Goal: Check status: Check status

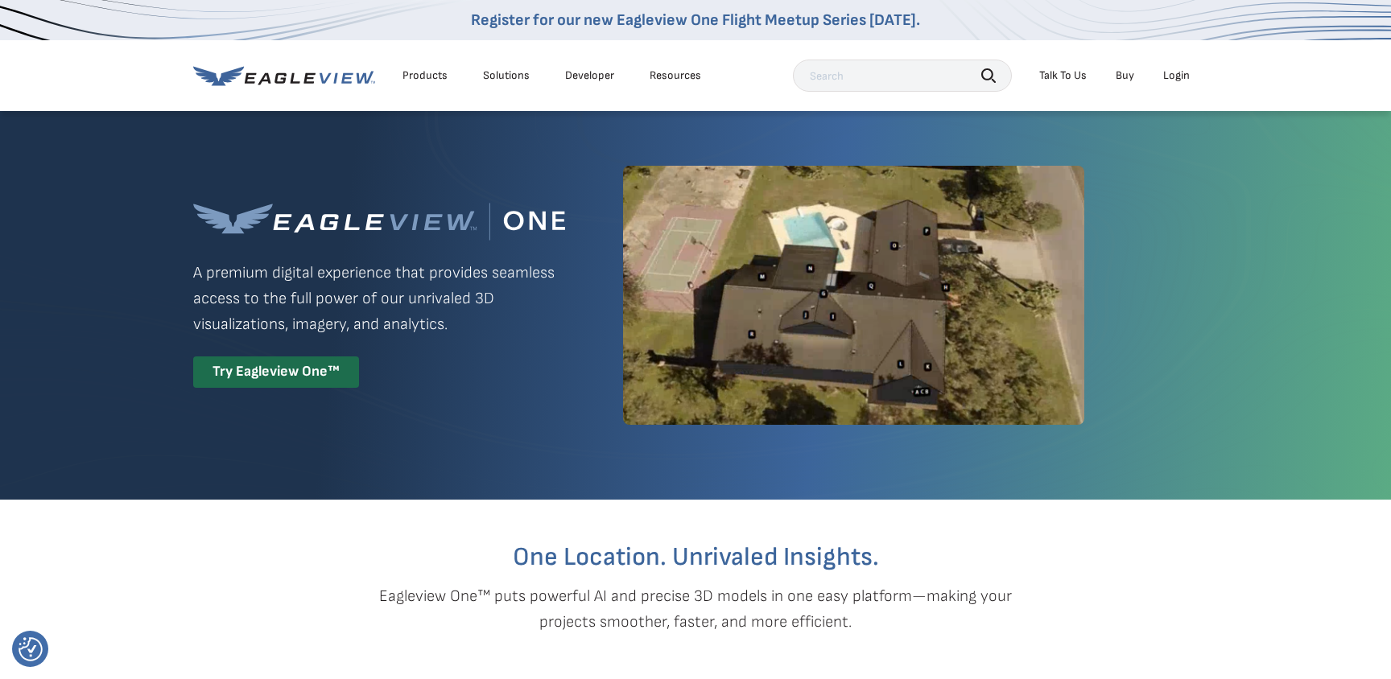
click at [1167, 77] on div "Login" at bounding box center [1176, 75] width 27 height 14
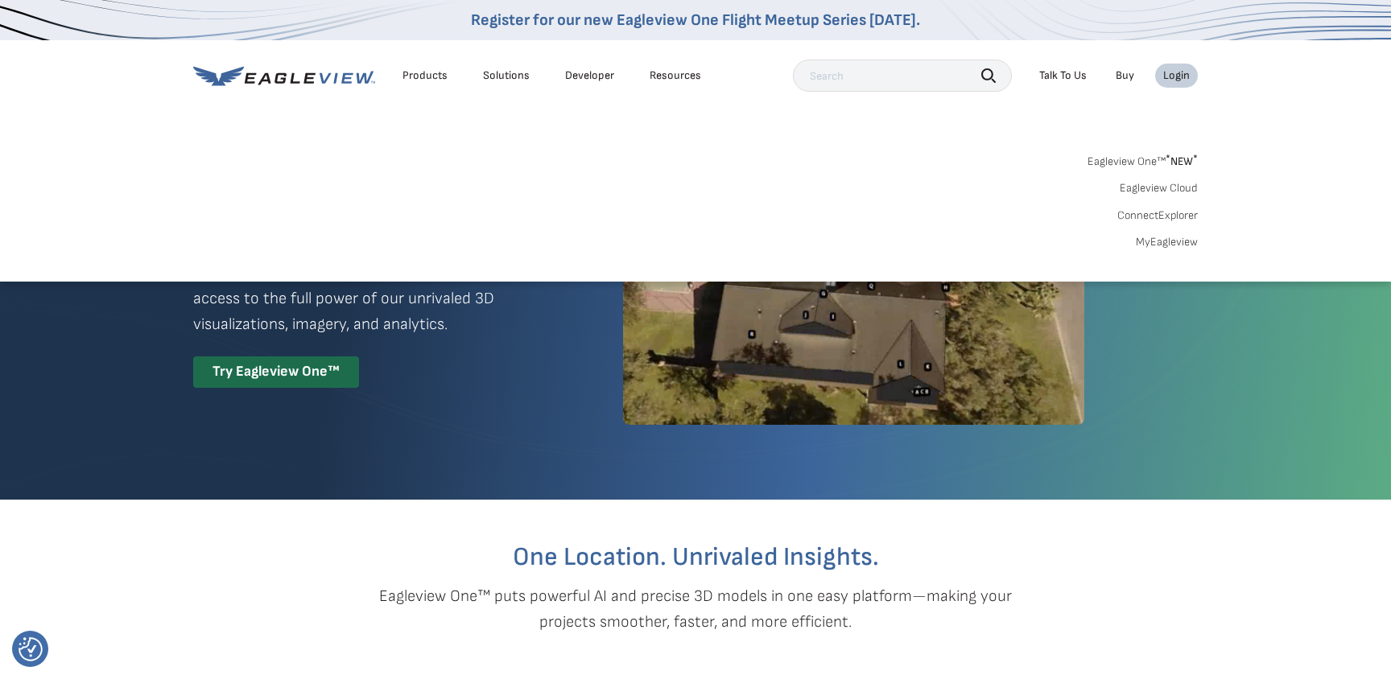
click at [1173, 80] on div "Login" at bounding box center [1176, 75] width 27 height 14
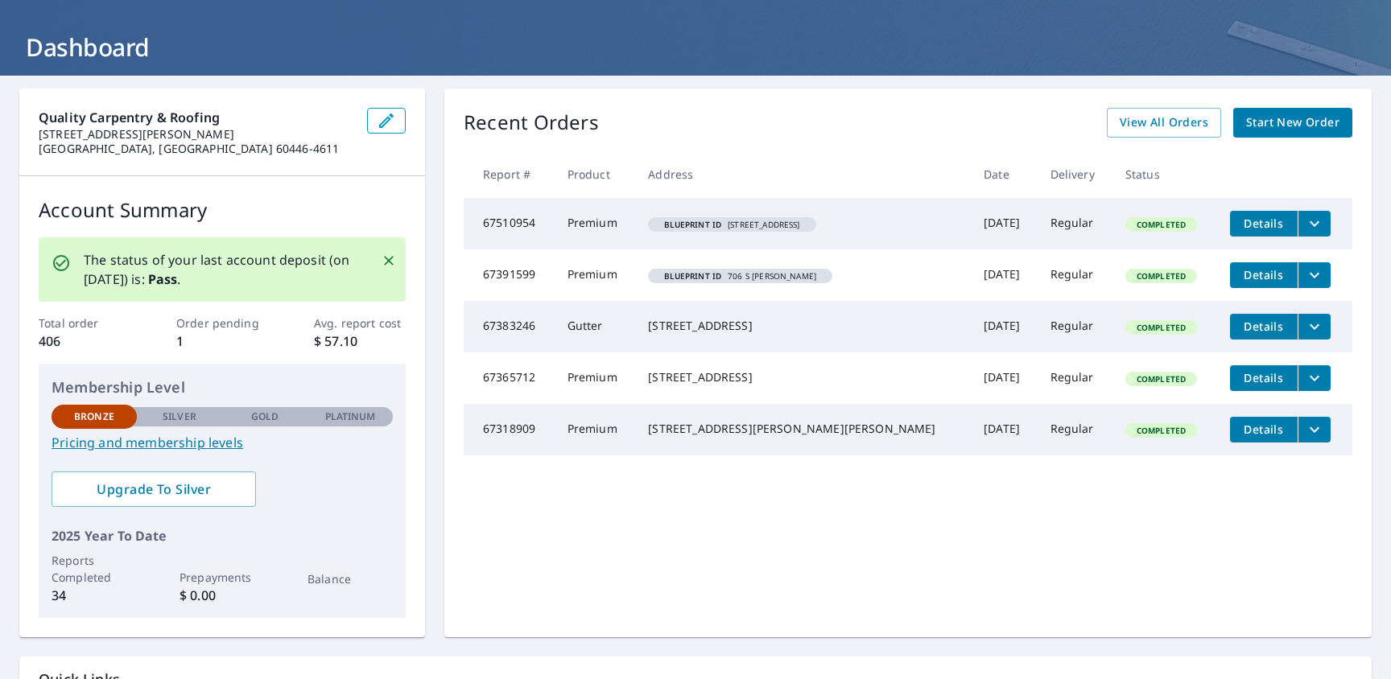
scroll to position [80, 0]
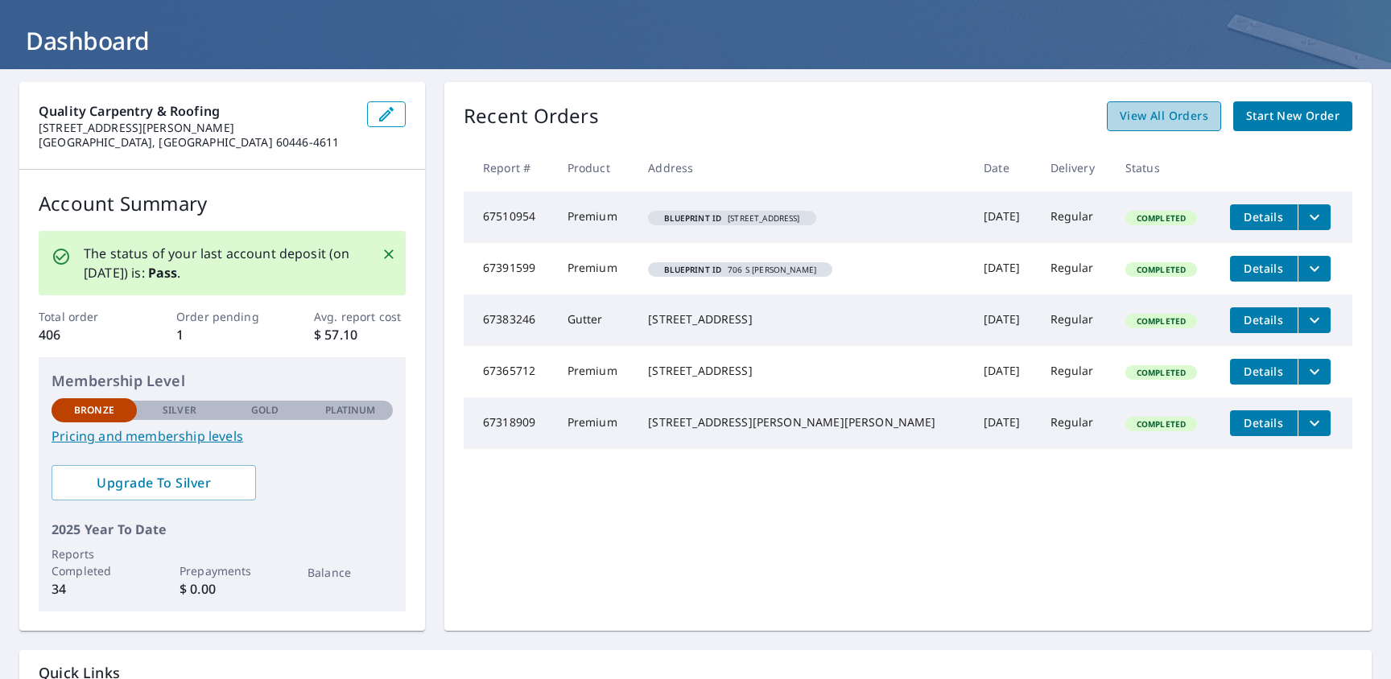
click at [1175, 115] on span "View All Orders" at bounding box center [1164, 116] width 89 height 20
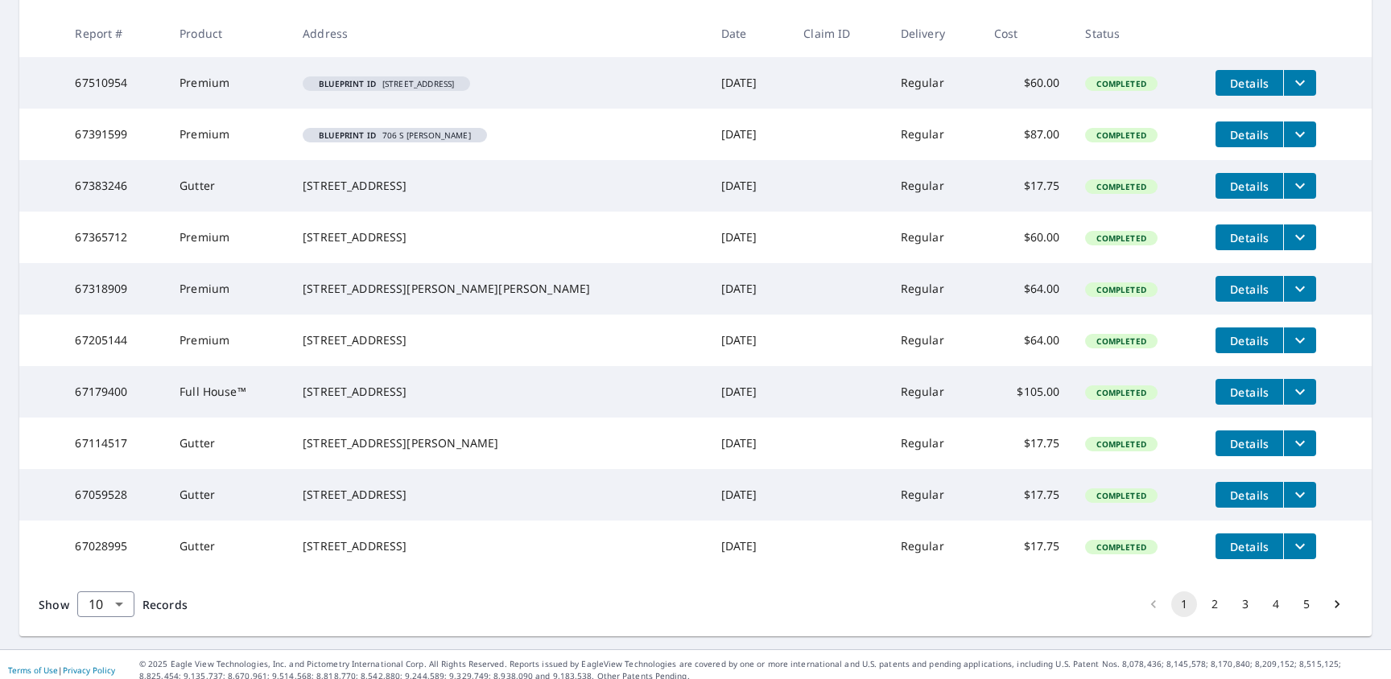
scroll to position [297, 0]
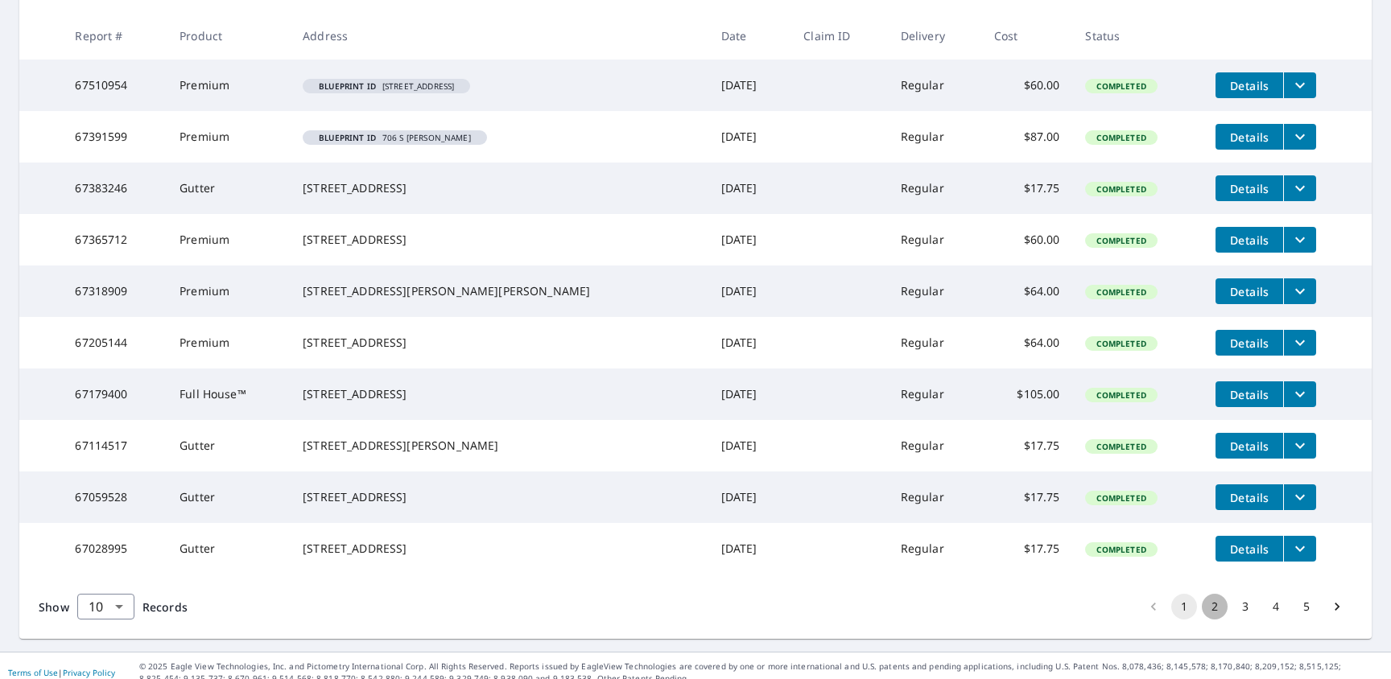
click at [1215, 620] on button "2" at bounding box center [1215, 607] width 26 height 26
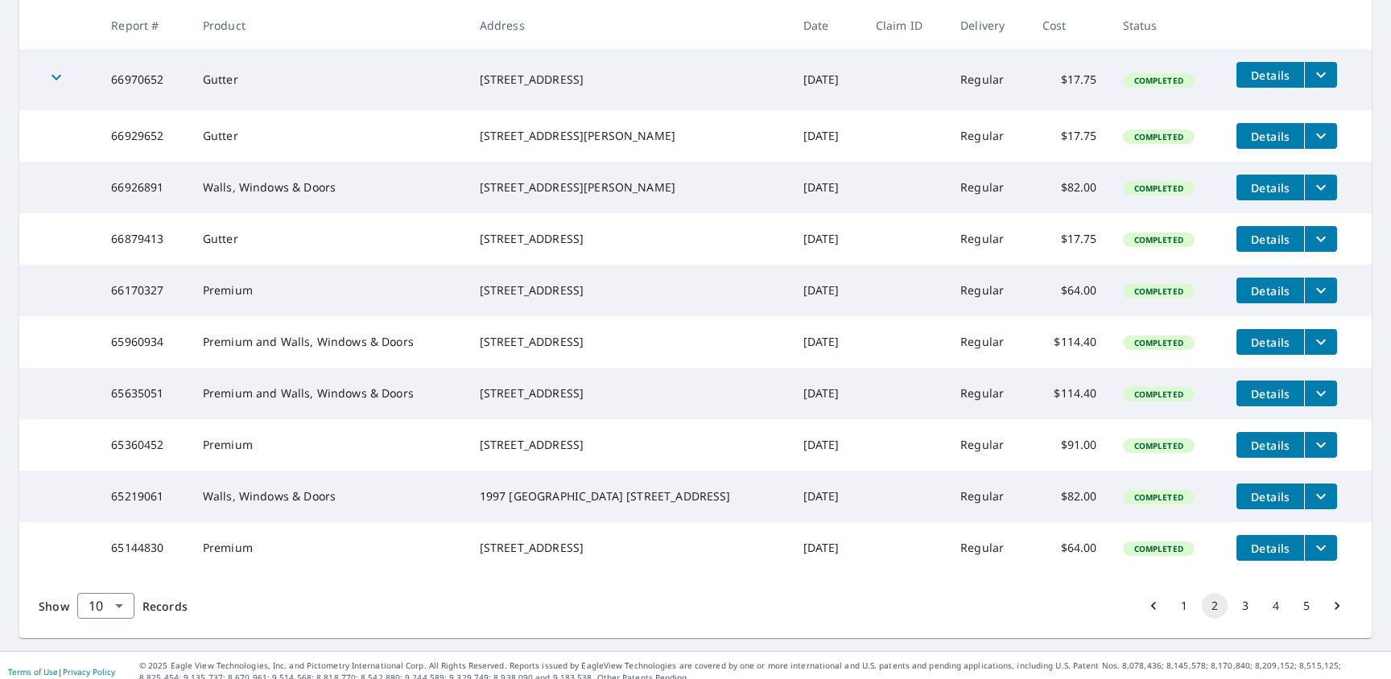
scroll to position [302, 0]
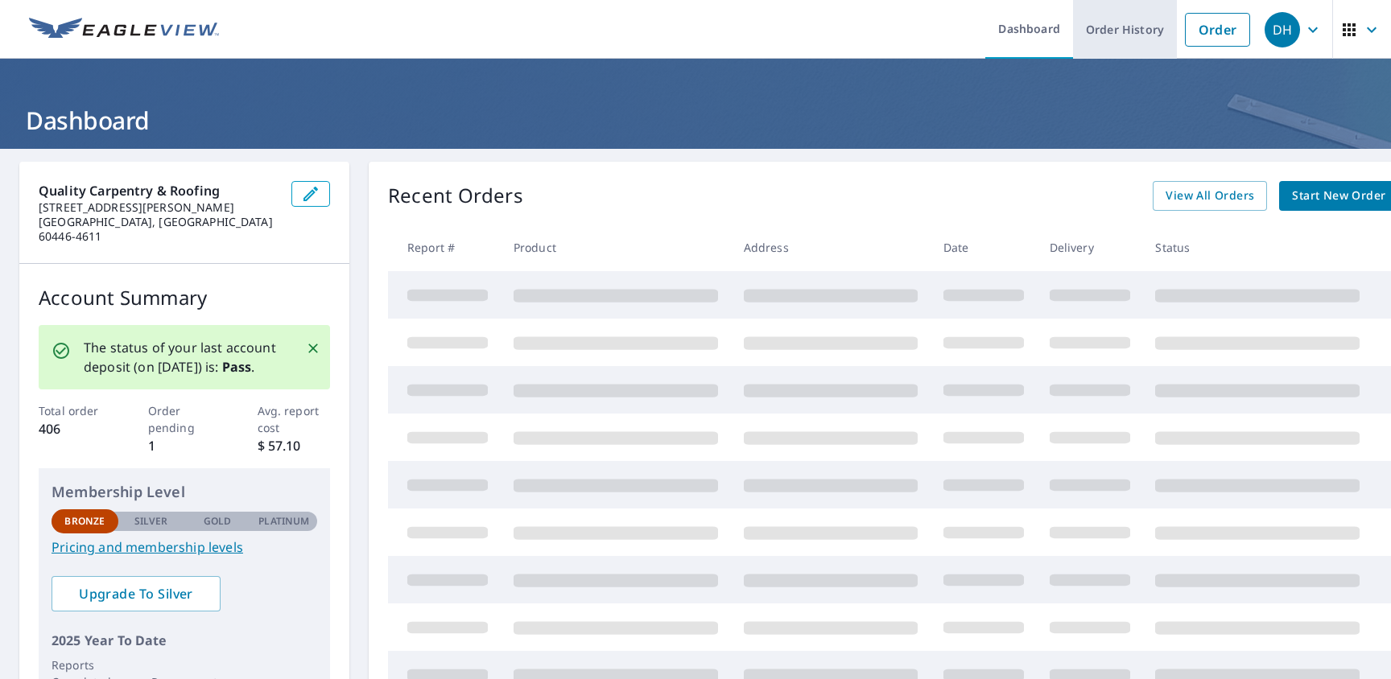
click at [1129, 32] on link "Order History" at bounding box center [1125, 29] width 104 height 59
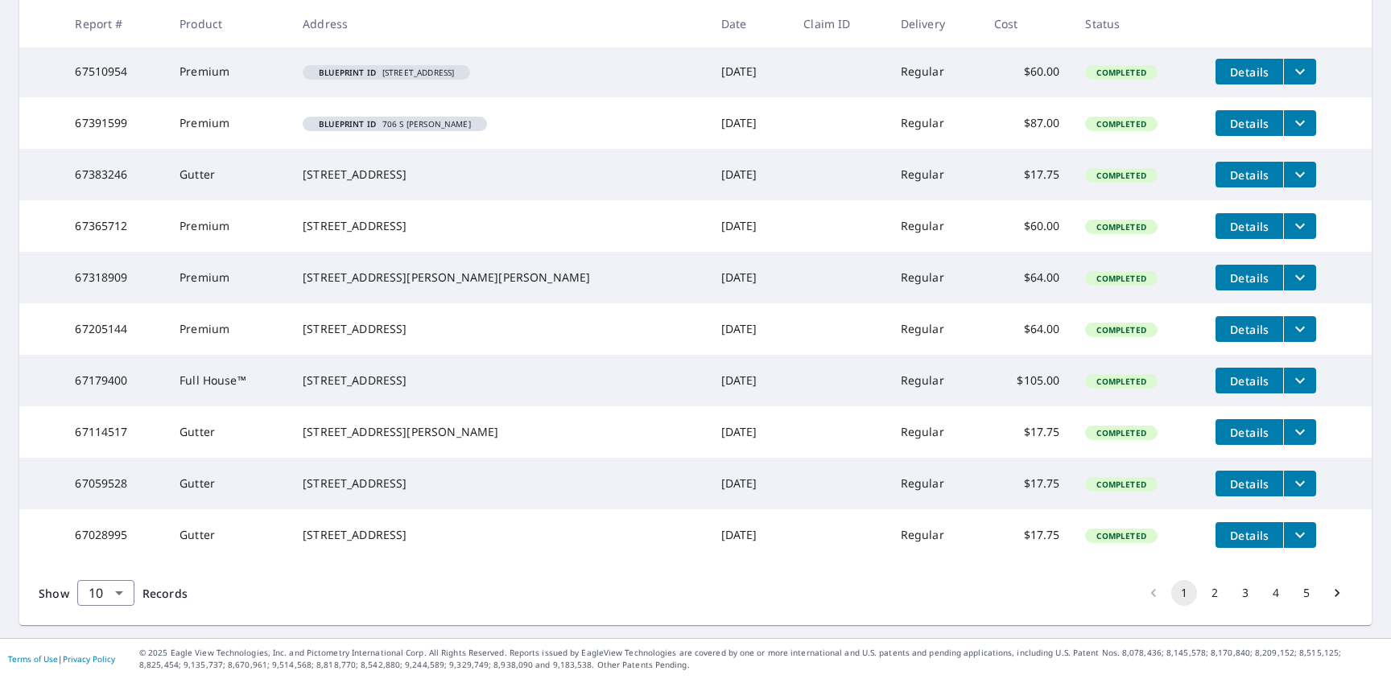
scroll to position [311, 0]
